Goal: Use online tool/utility: Utilize a website feature to perform a specific function

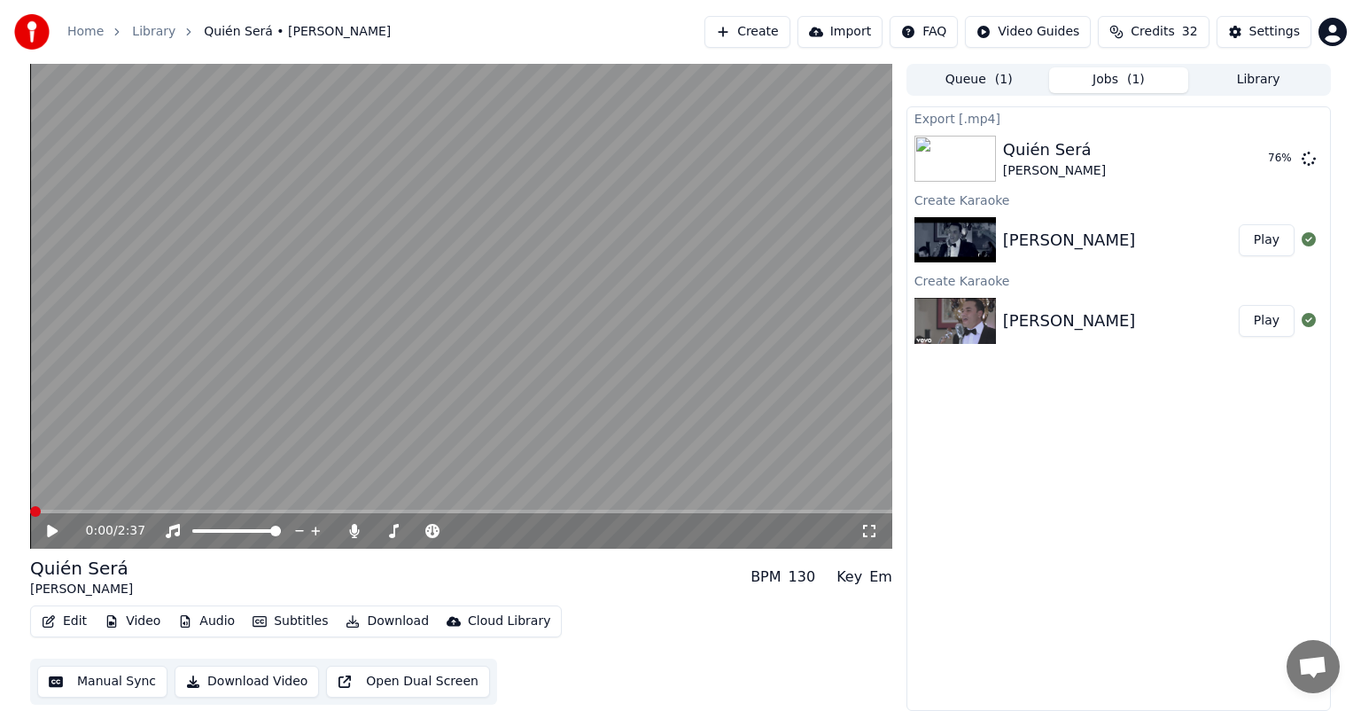
click at [949, 308] on img at bounding box center [956, 321] width 82 height 46
click at [1262, 312] on button "Play" at bounding box center [1267, 321] width 56 height 32
click at [1266, 319] on button "Play" at bounding box center [1267, 321] width 56 height 32
click at [45, 514] on span at bounding box center [50, 511] width 11 height 11
click at [45, 510] on span at bounding box center [50, 511] width 11 height 11
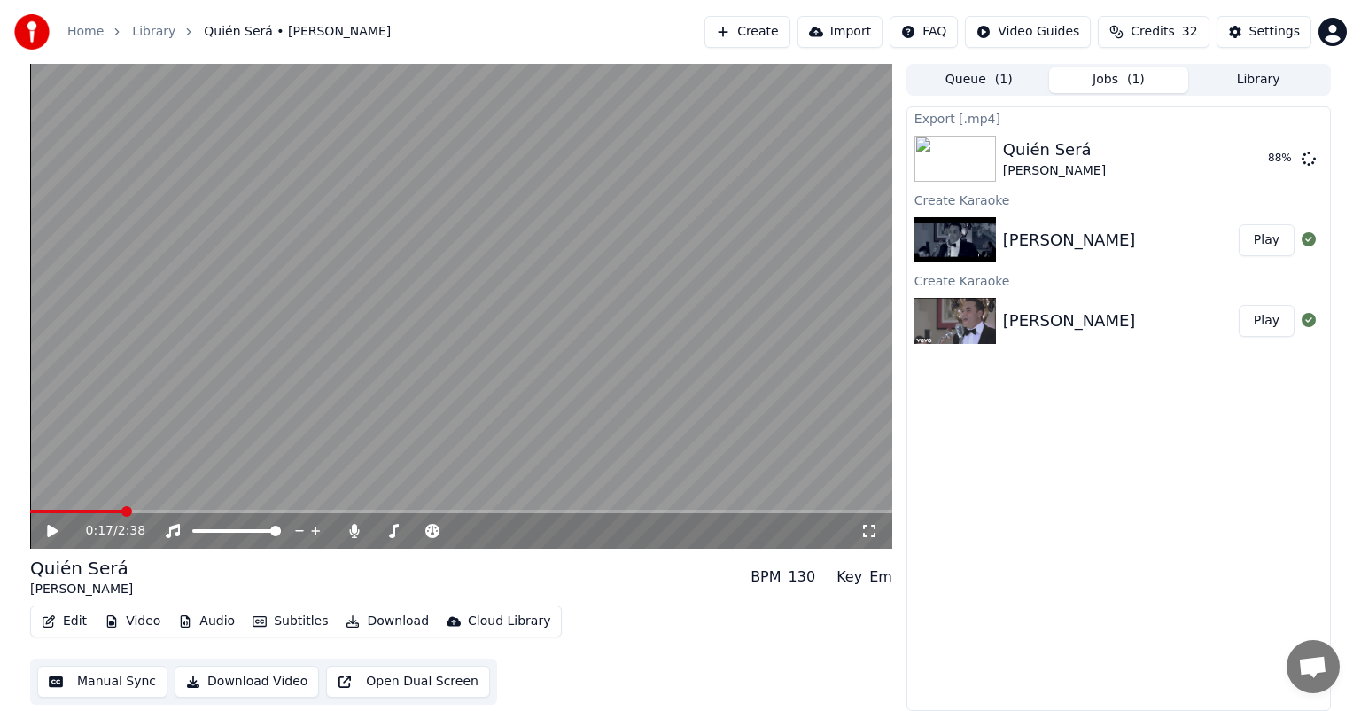
click at [66, 613] on button "Edit" at bounding box center [64, 621] width 59 height 25
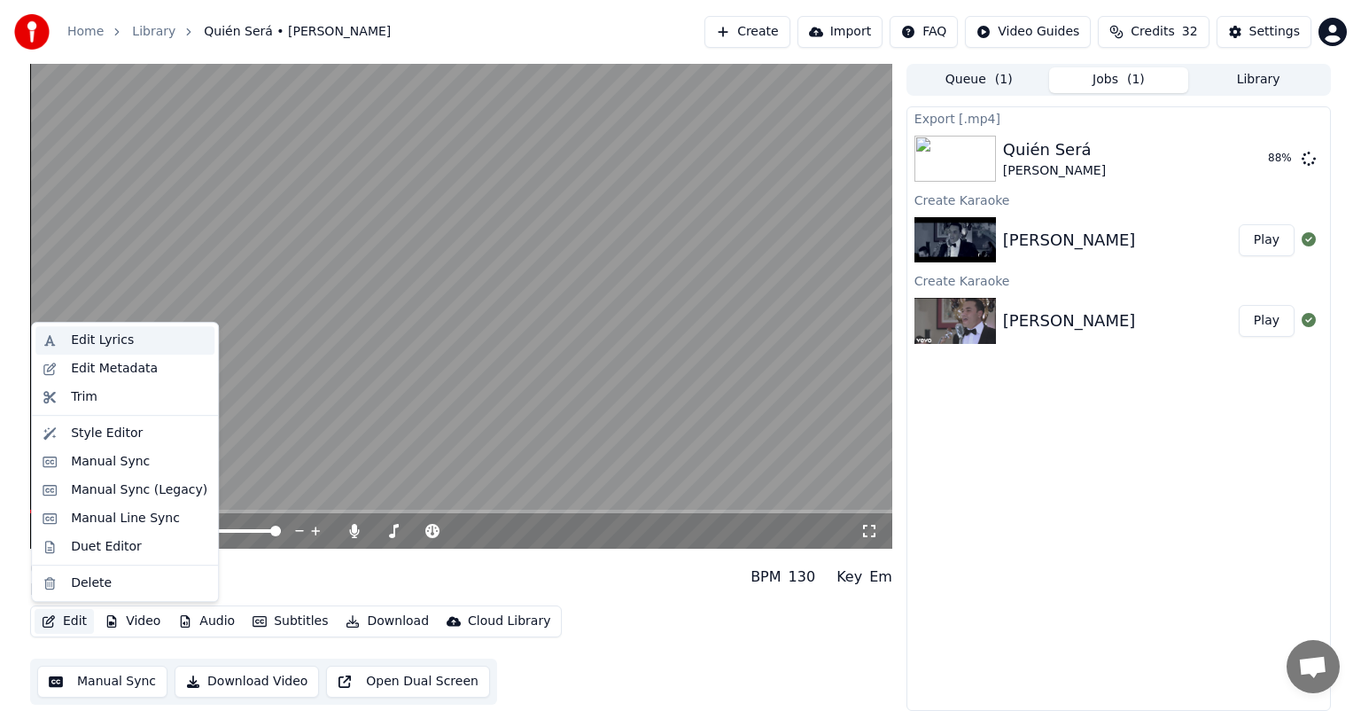
click at [99, 334] on div "Edit Lyrics" at bounding box center [102, 340] width 63 height 18
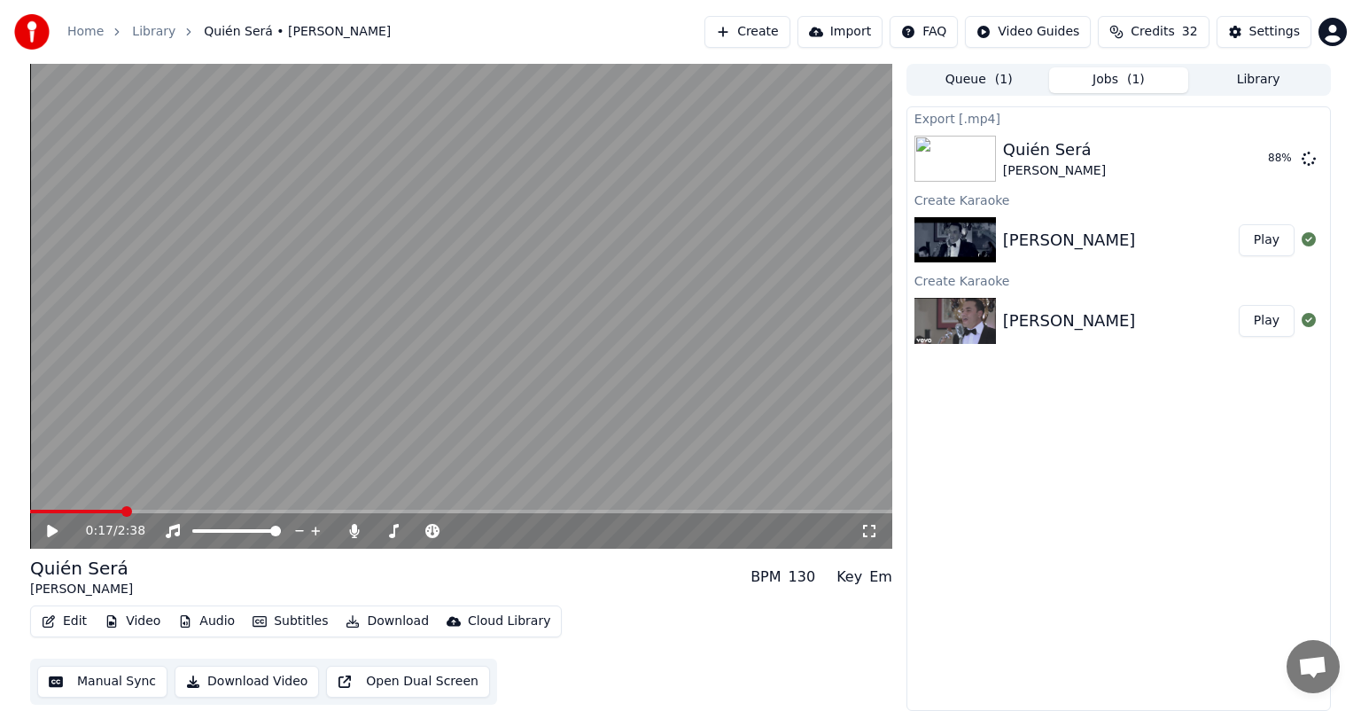
click at [1252, 74] on button "Library" at bounding box center [1258, 80] width 140 height 26
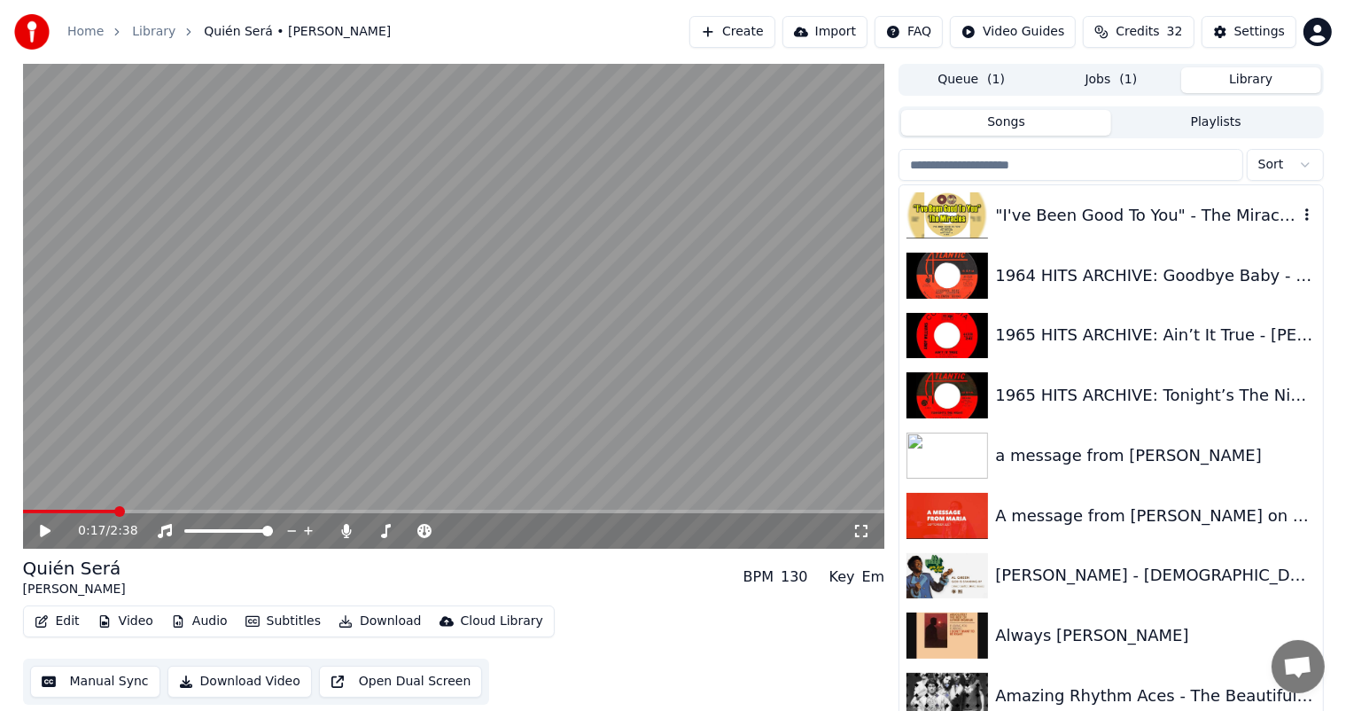
click at [1026, 214] on div ""I've Been Good To You" - The Miracles" at bounding box center [1146, 215] width 302 height 25
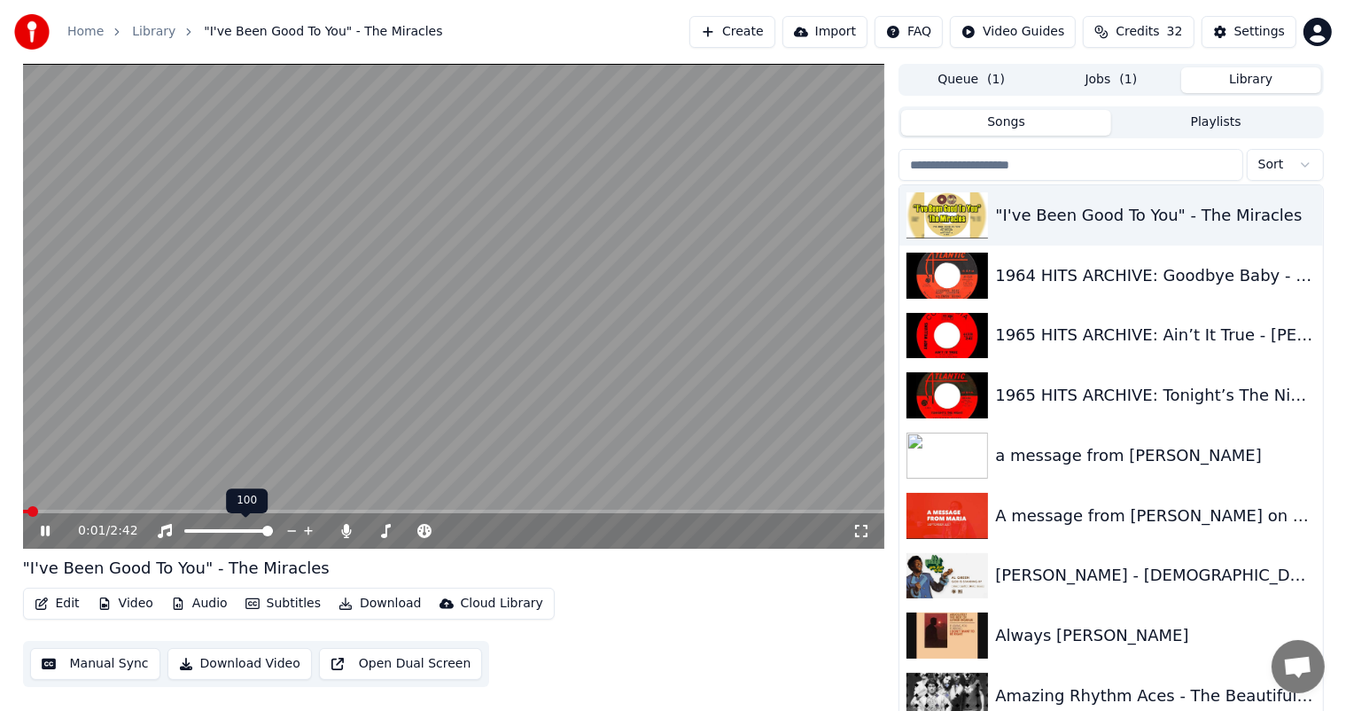
click at [292, 529] on icon at bounding box center [292, 531] width 17 height 18
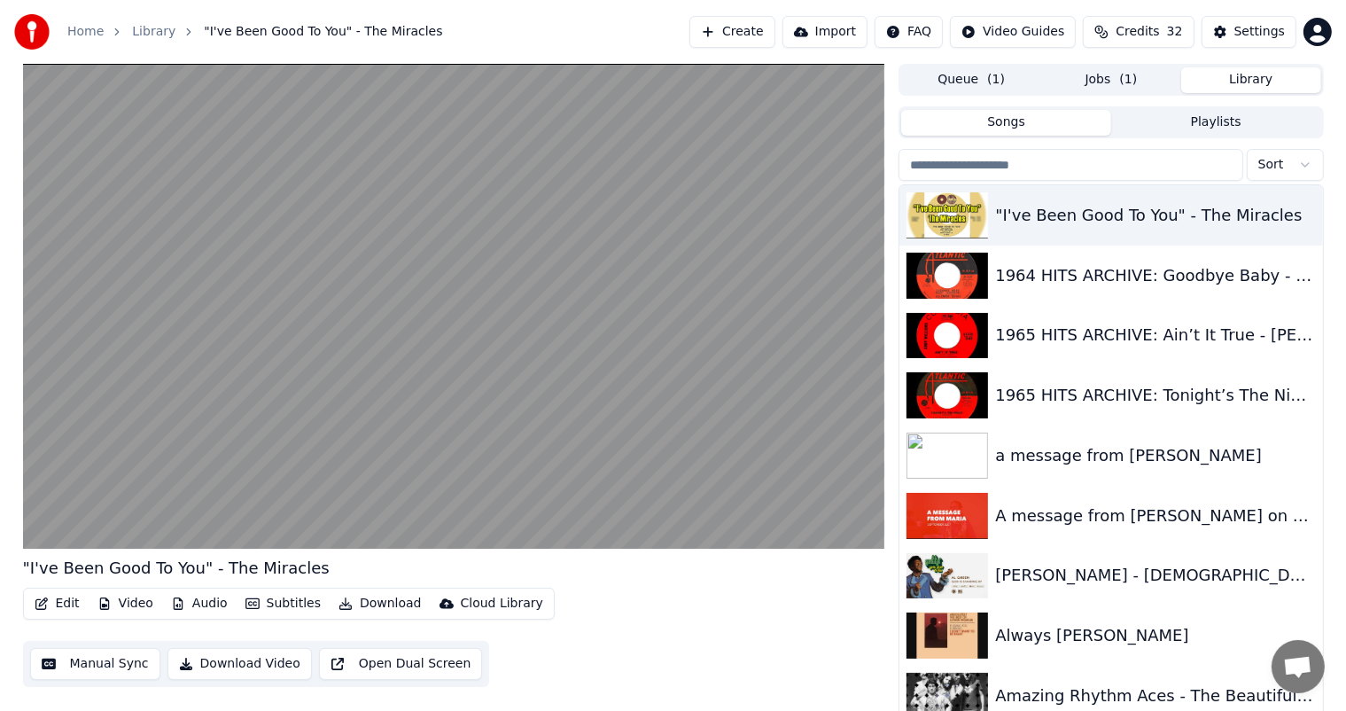
click at [965, 81] on button "Queue ( 1 )" at bounding box center [971, 80] width 140 height 26
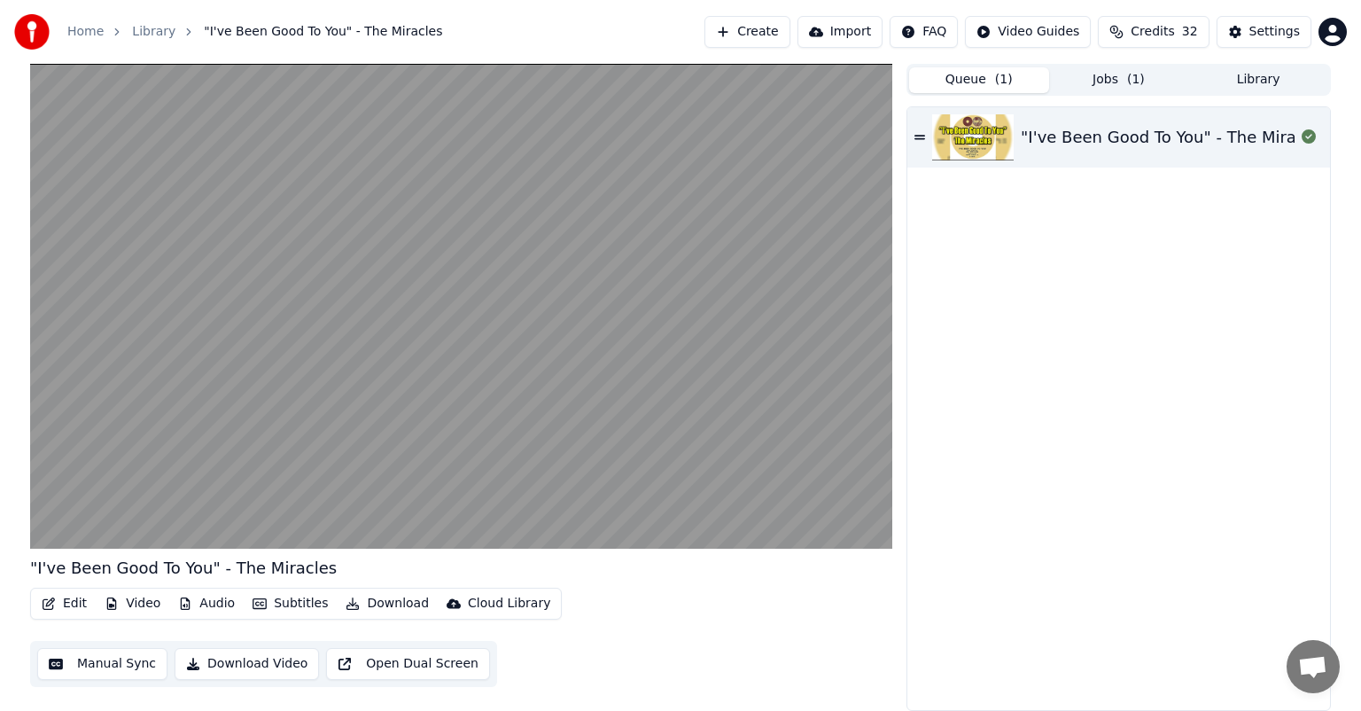
click at [1118, 78] on button "Jobs ( 1 )" at bounding box center [1119, 80] width 140 height 26
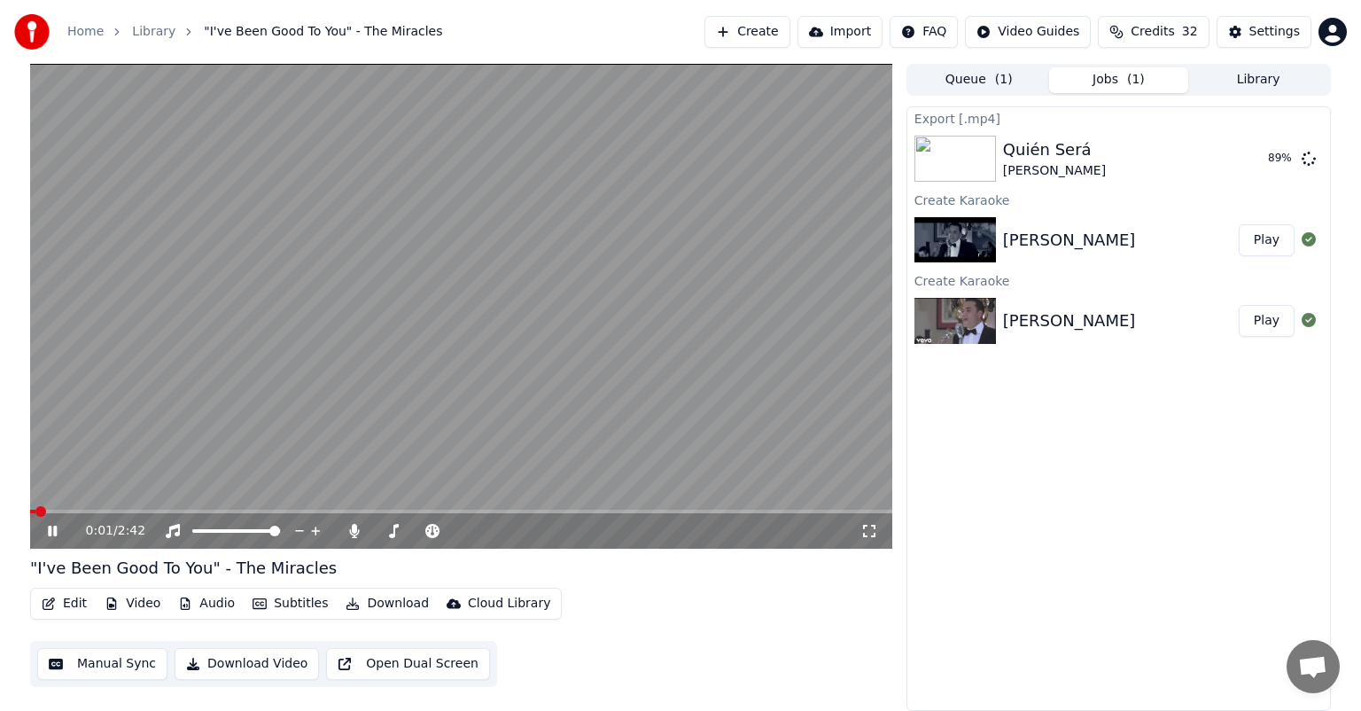
click at [79, 523] on div "0:01 / 2:42" at bounding box center [461, 531] width 848 height 18
click at [279, 525] on div at bounding box center [253, 531] width 143 height 18
click at [266, 525] on div at bounding box center [253, 531] width 143 height 18
click at [254, 518] on span at bounding box center [252, 517] width 9 height 9
click at [299, 529] on icon at bounding box center [300, 531] width 17 height 18
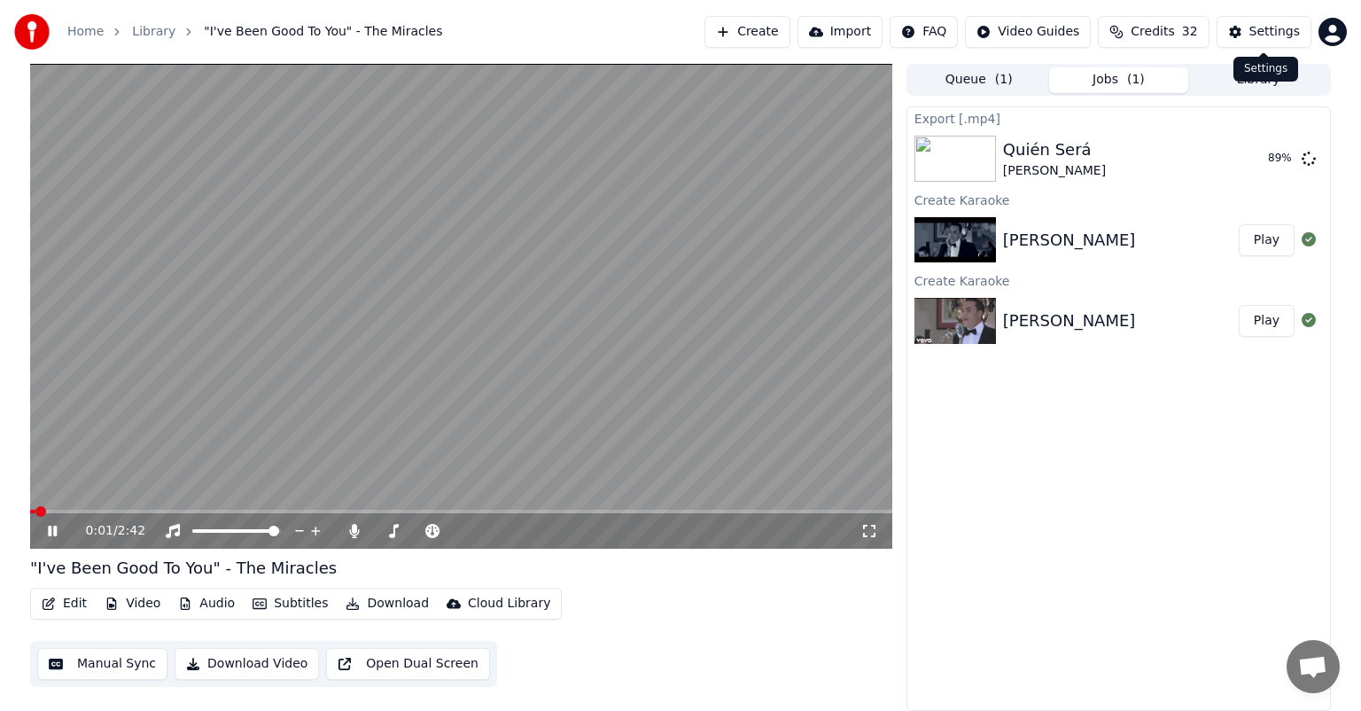
click at [1250, 75] on div "Settings Settings" at bounding box center [1266, 69] width 65 height 25
click at [315, 530] on icon at bounding box center [315, 530] width 9 height 9
click at [301, 532] on icon at bounding box center [300, 531] width 17 height 18
click at [315, 531] on icon at bounding box center [315, 530] width 9 height 9
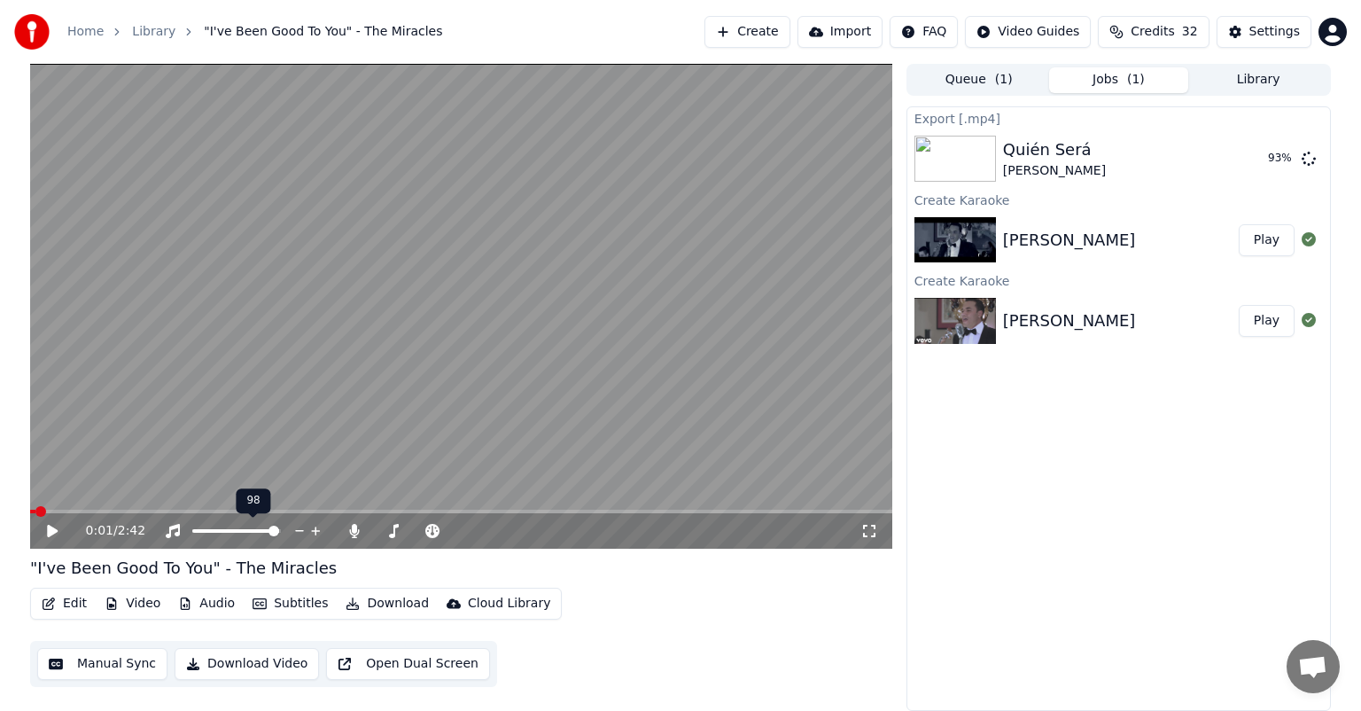
click at [315, 531] on icon at bounding box center [315, 530] width 9 height 9
click at [353, 530] on icon at bounding box center [354, 531] width 10 height 14
click at [48, 529] on icon at bounding box center [52, 531] width 11 height 12
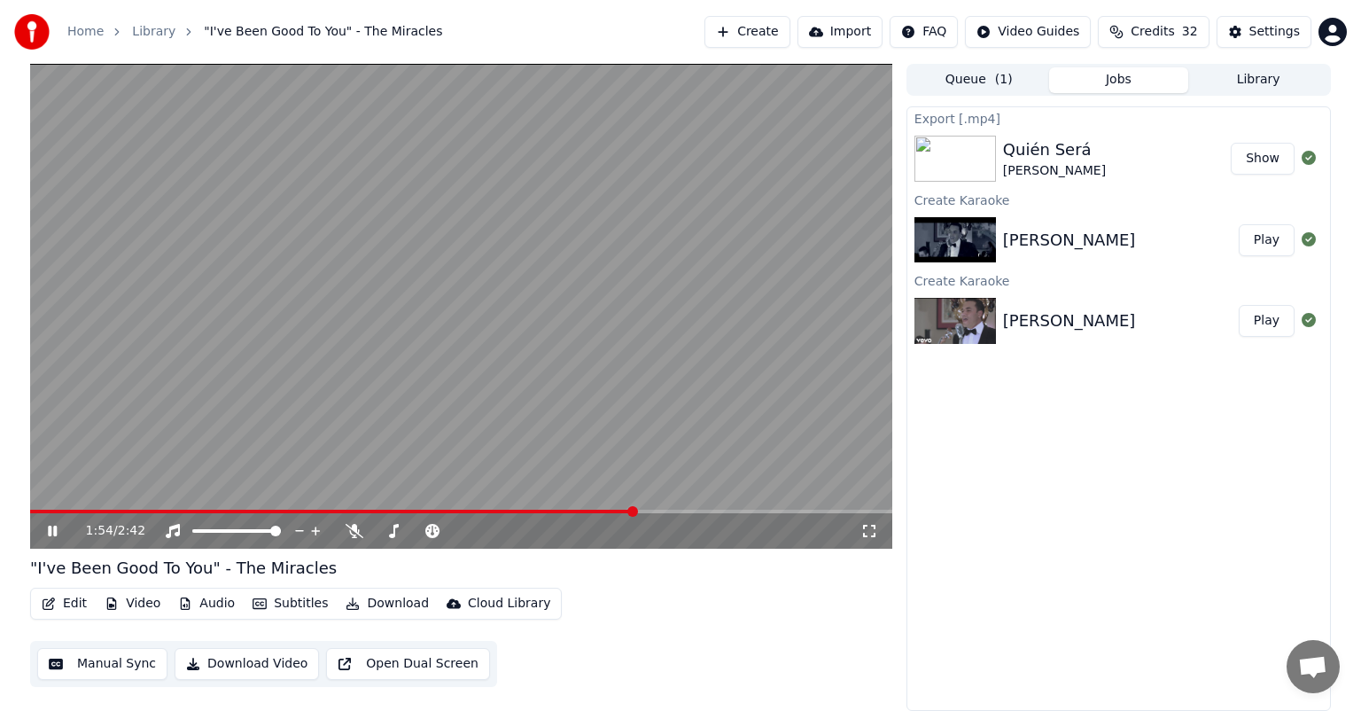
click at [1265, 156] on button "Show" at bounding box center [1263, 159] width 64 height 32
click at [972, 248] on img at bounding box center [956, 240] width 82 height 46
click at [1268, 241] on button "Play" at bounding box center [1267, 240] width 56 height 32
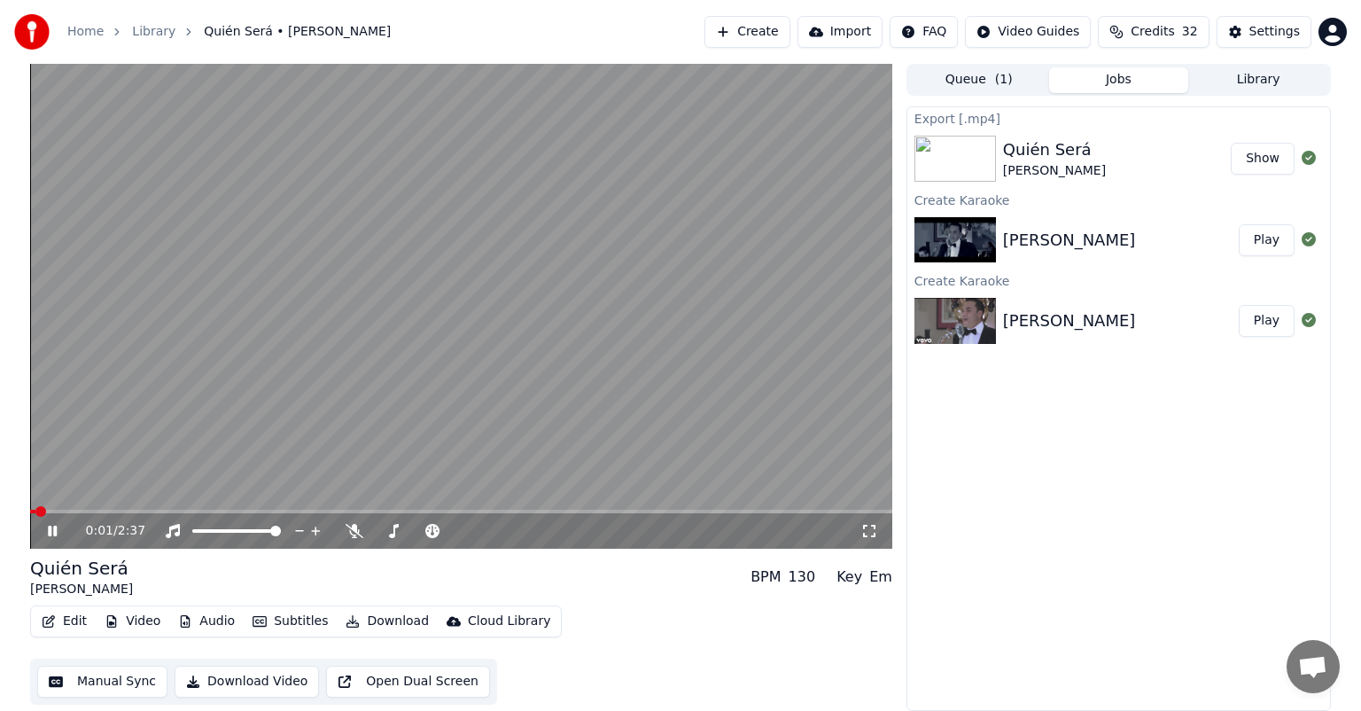
click at [354, 526] on body "Home Library Quién Será • [PERSON_NAME] Create Import FAQ Video Guides Credits …" at bounding box center [680, 355] width 1361 height 711
click at [351, 526] on icon at bounding box center [355, 531] width 18 height 14
click at [42, 510] on span at bounding box center [40, 511] width 11 height 11
click at [35, 514] on span at bounding box center [40, 511] width 11 height 11
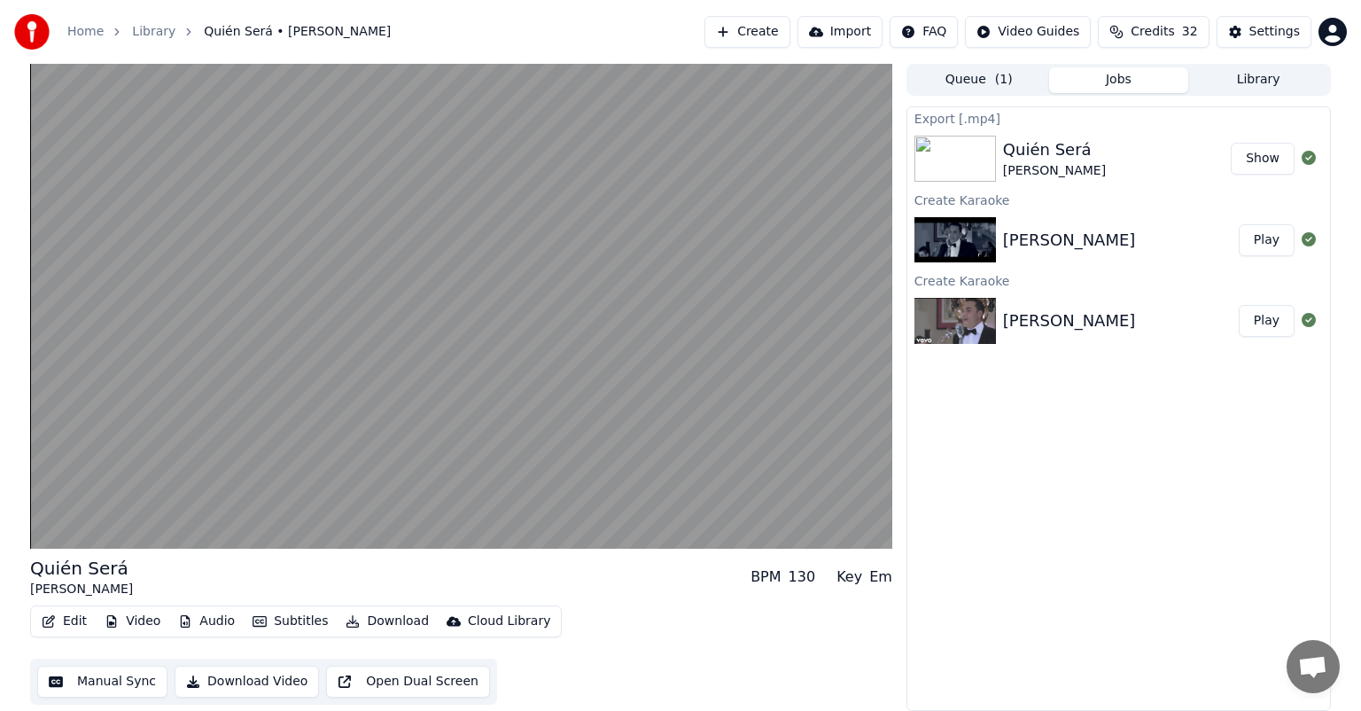
click at [397, 617] on button "Download" at bounding box center [387, 621] width 97 height 25
click at [616, 666] on div "Edit Video Audio Subtitles Download Cloud Library Manual Sync Download Video Op…" at bounding box center [461, 654] width 862 height 99
click at [275, 619] on button "Subtitles" at bounding box center [290, 621] width 90 height 25
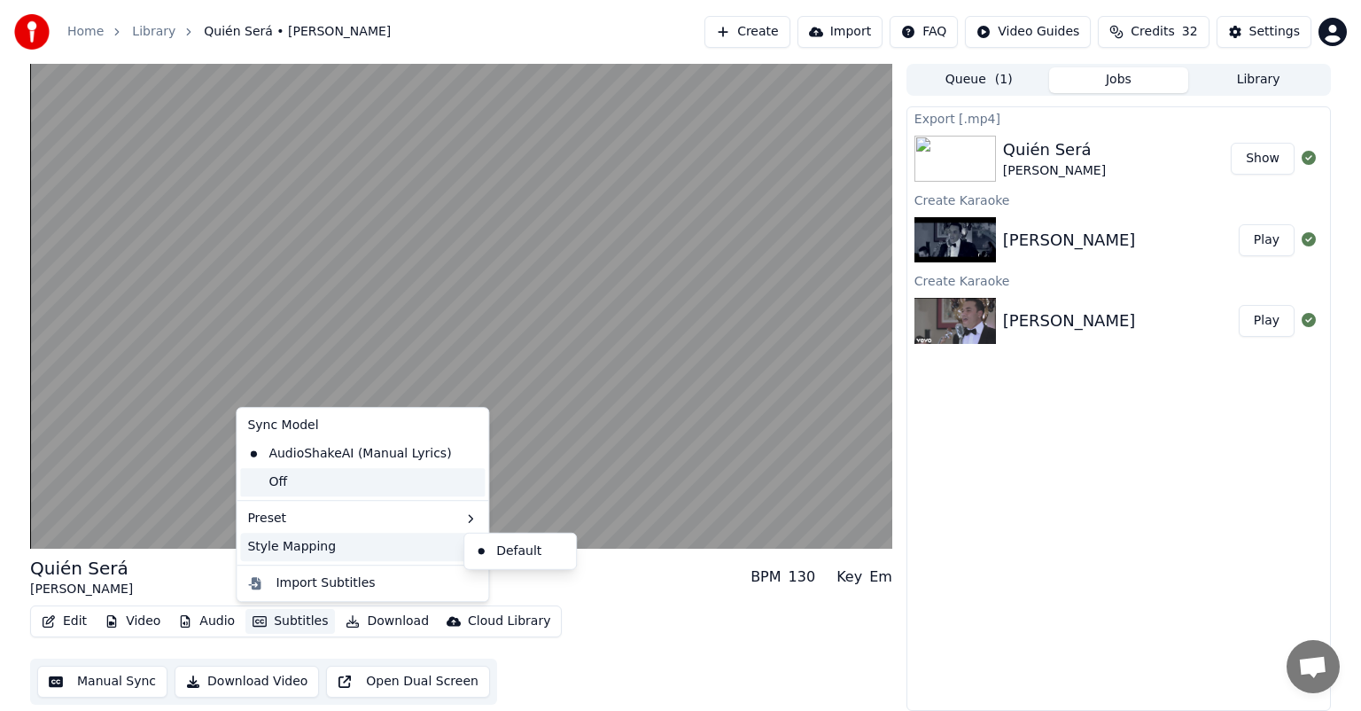
click at [268, 476] on div "Off" at bounding box center [362, 482] width 245 height 28
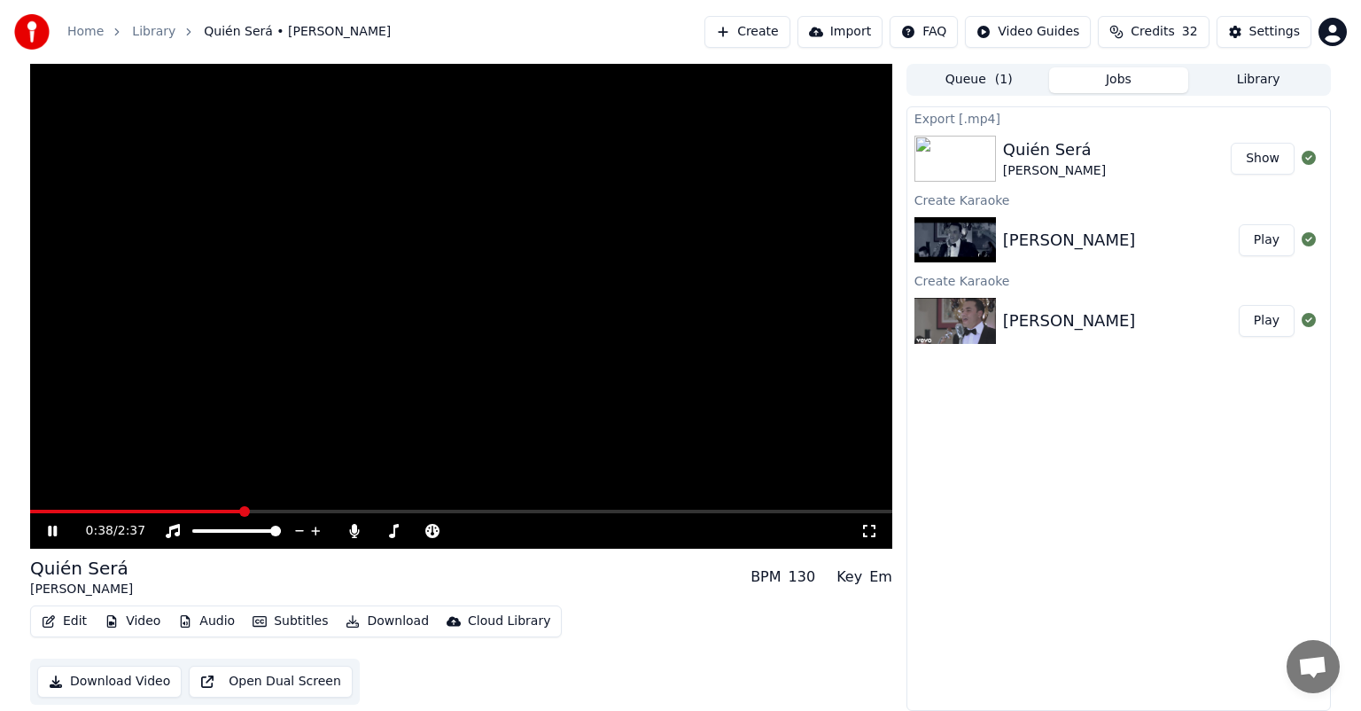
click at [301, 620] on button "Subtitles" at bounding box center [290, 621] width 90 height 25
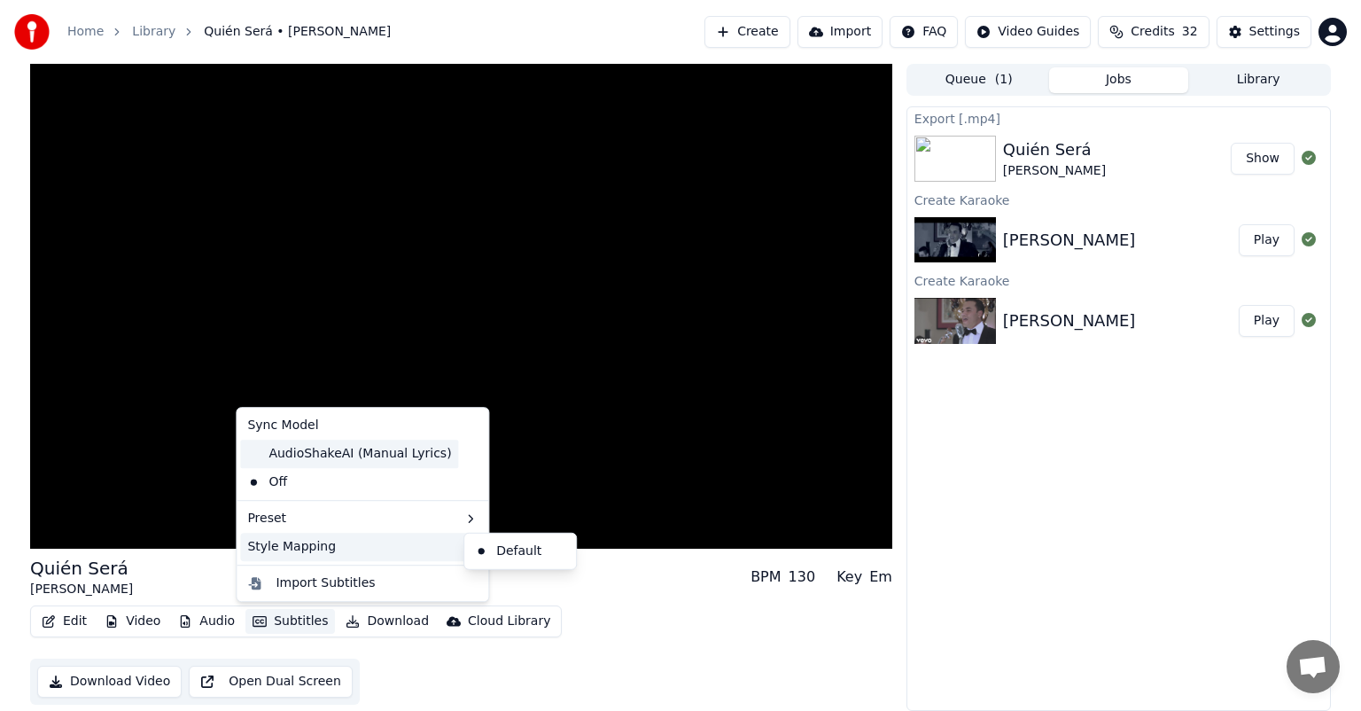
click at [337, 444] on div "AudioShakeAI (Manual Lyrics)" at bounding box center [349, 454] width 218 height 28
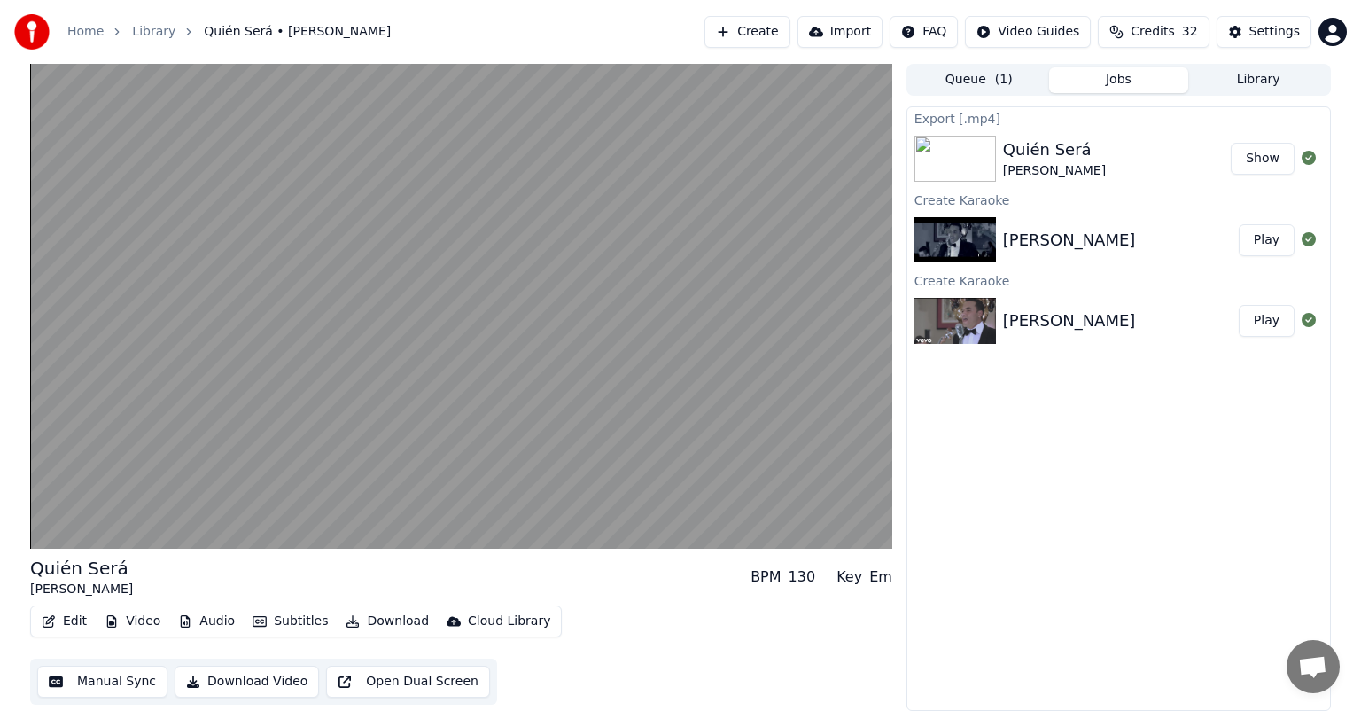
click at [288, 618] on button "Subtitles" at bounding box center [290, 621] width 90 height 25
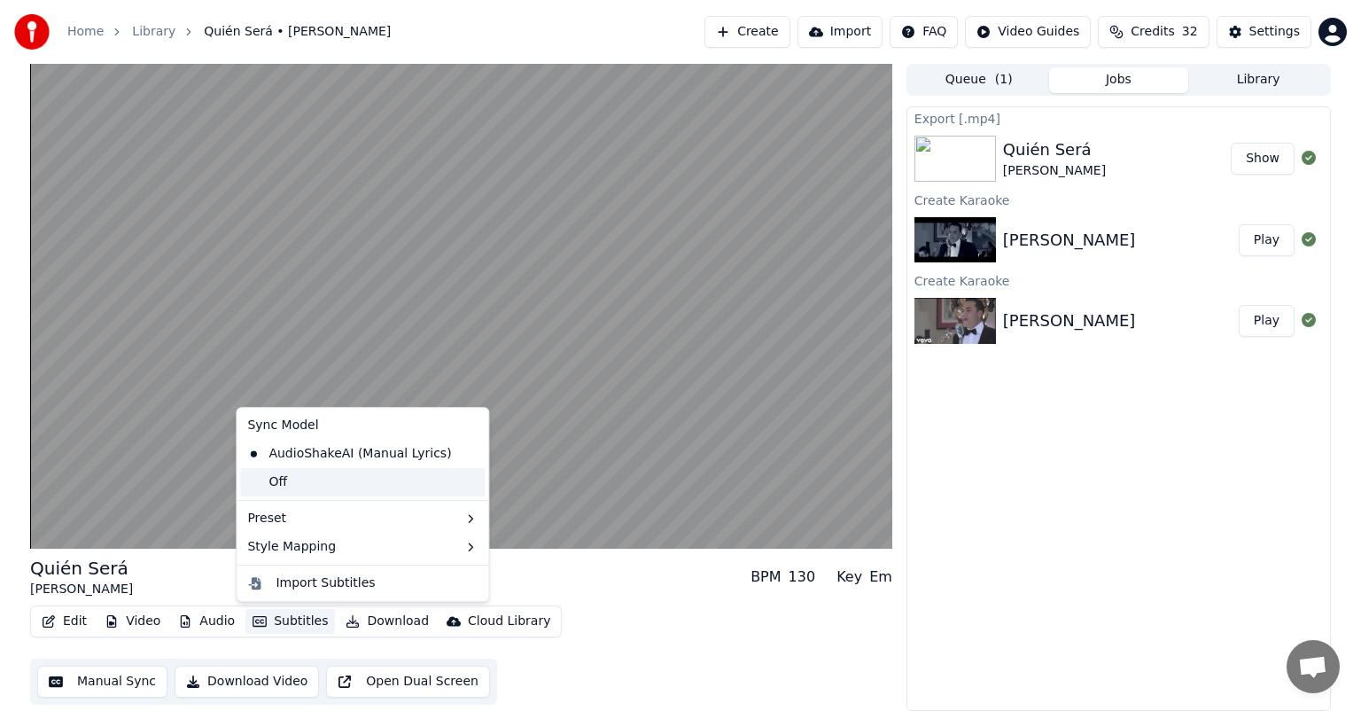
click at [276, 479] on div "Off" at bounding box center [362, 482] width 245 height 28
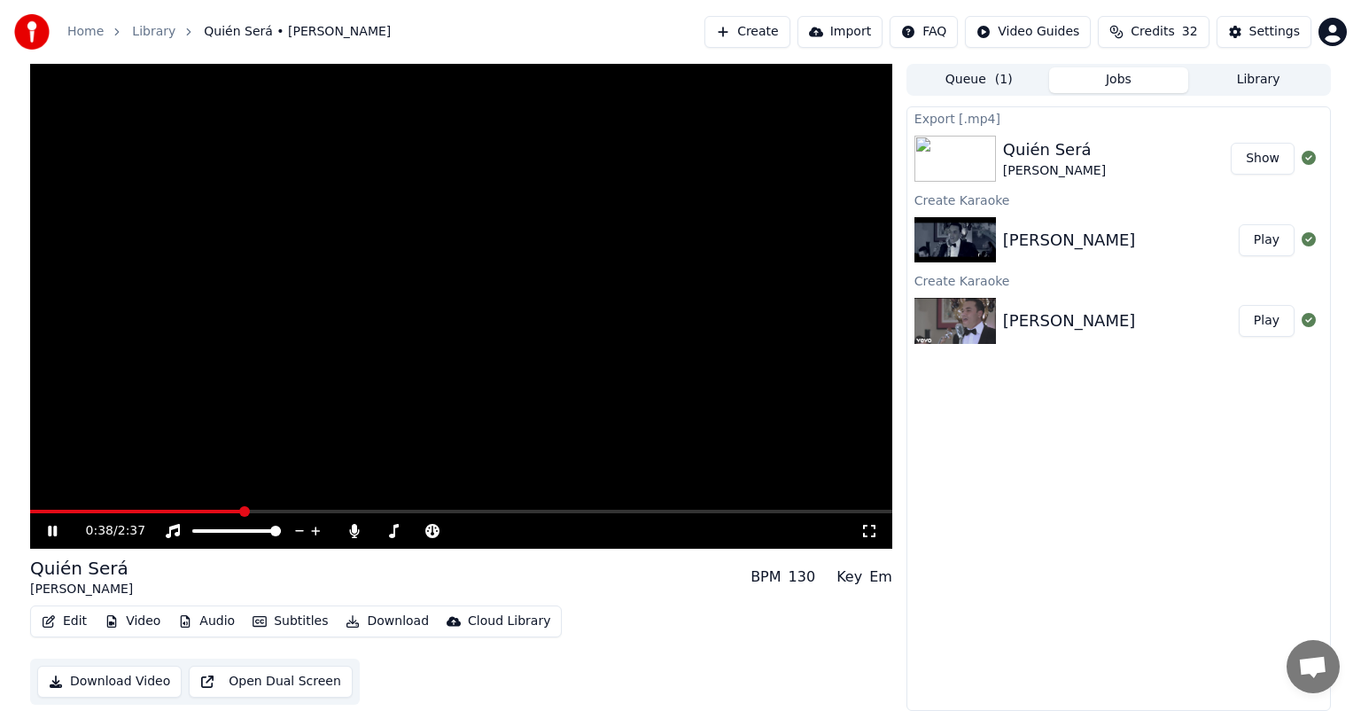
click at [134, 616] on button "Video" at bounding box center [132, 621] width 70 height 25
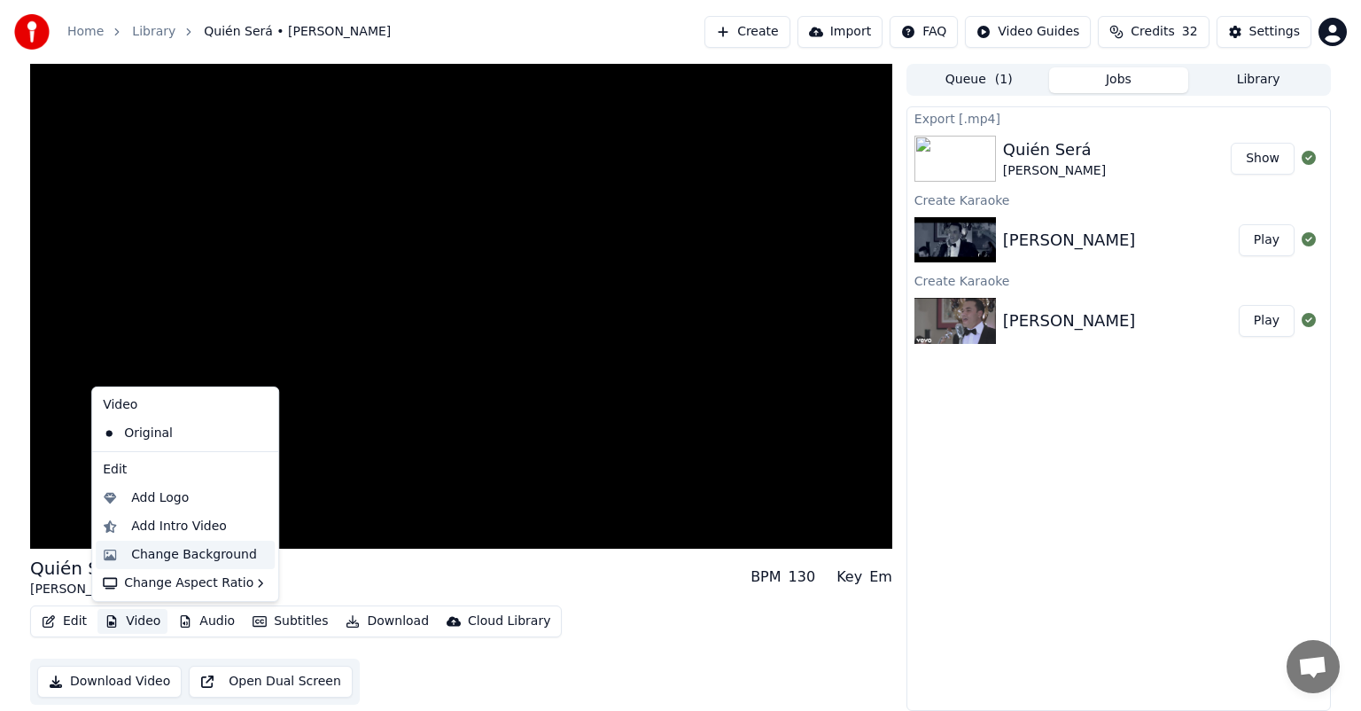
click at [191, 549] on div "Change Background" at bounding box center [194, 555] width 126 height 18
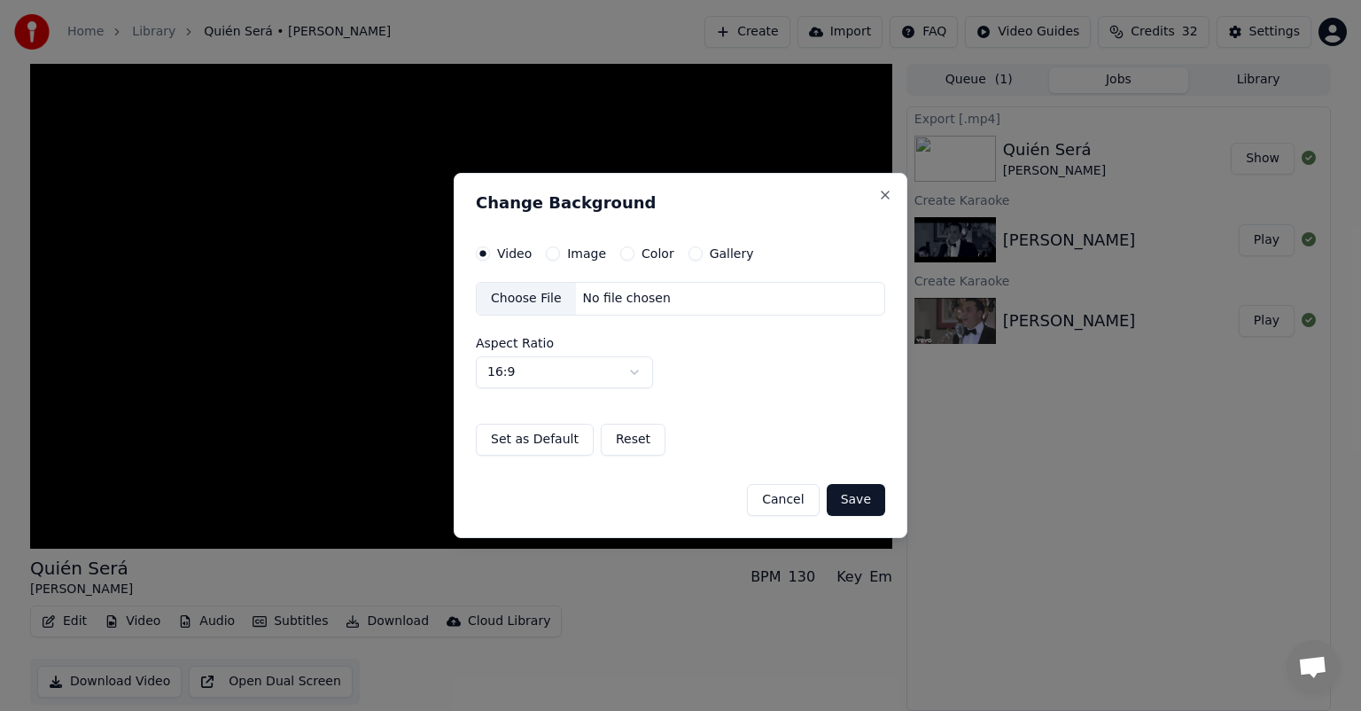
click at [716, 254] on label "Gallery" at bounding box center [732, 253] width 44 height 12
click at [703, 254] on button "Gallery" at bounding box center [696, 253] width 14 height 14
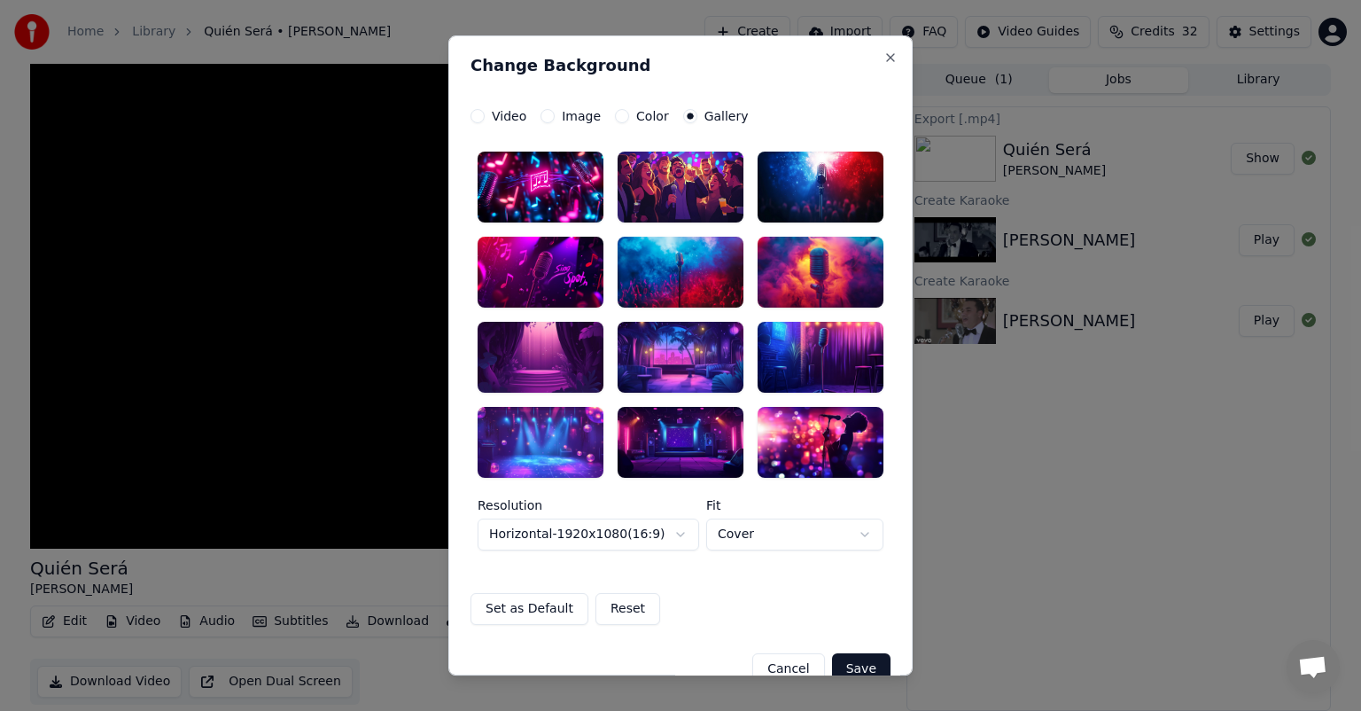
click at [676, 432] on div at bounding box center [681, 442] width 126 height 71
click at [851, 665] on button "Save" at bounding box center [861, 669] width 58 height 32
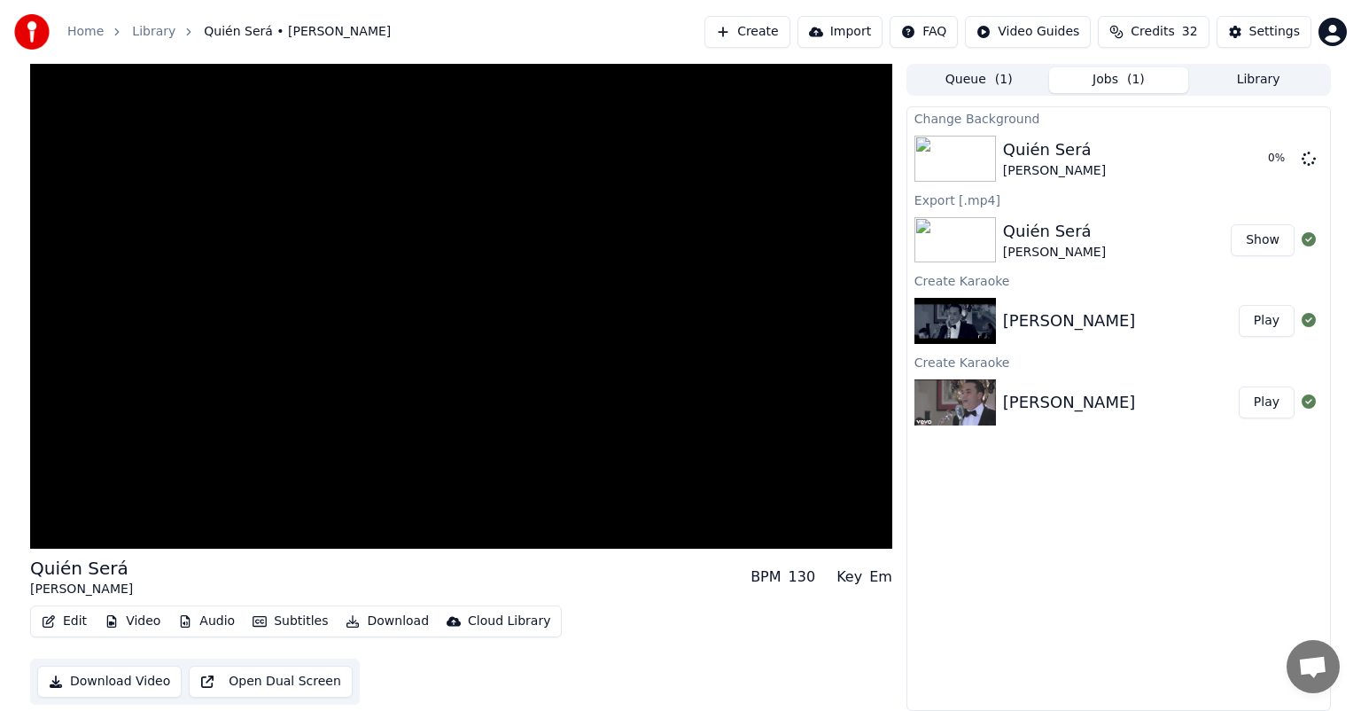
click at [1266, 238] on button "Show" at bounding box center [1263, 240] width 64 height 32
